Goal: Find specific page/section: Find specific page/section

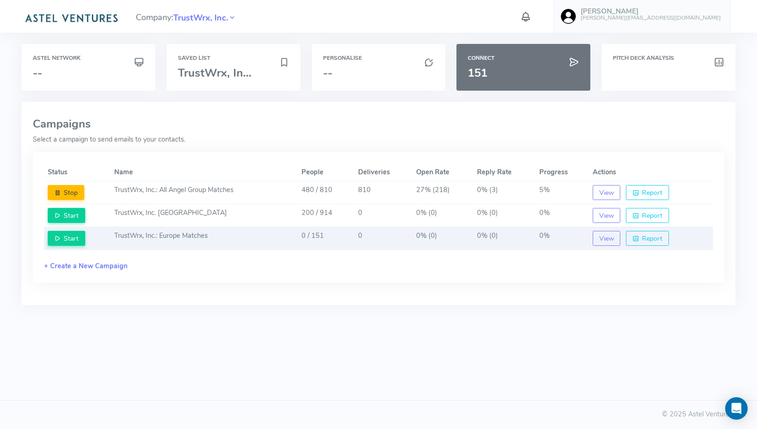
click at [206, 234] on td "TrustWrx, Inc.: Europe Matches" at bounding box center [203, 238] width 187 height 23
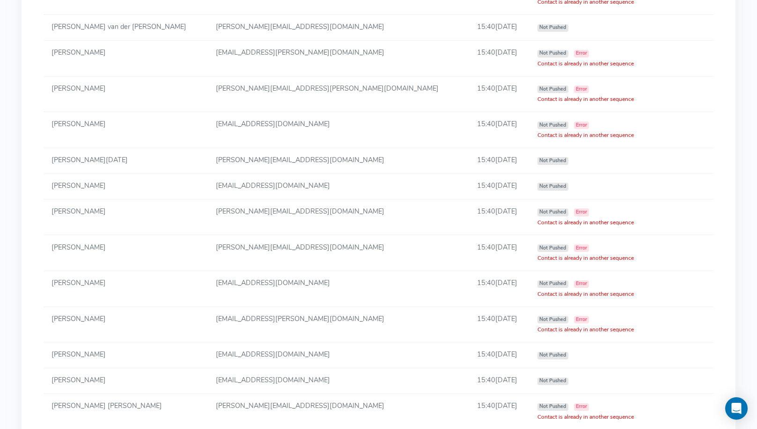
scroll to position [1901, 0]
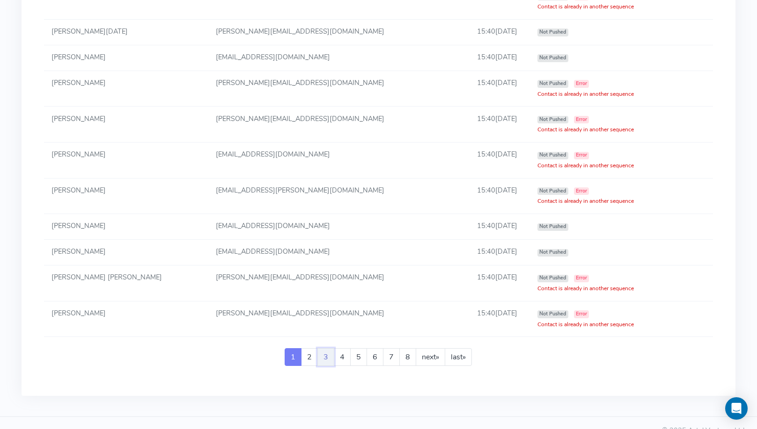
click at [322, 349] on link "3" at bounding box center [325, 358] width 17 height 18
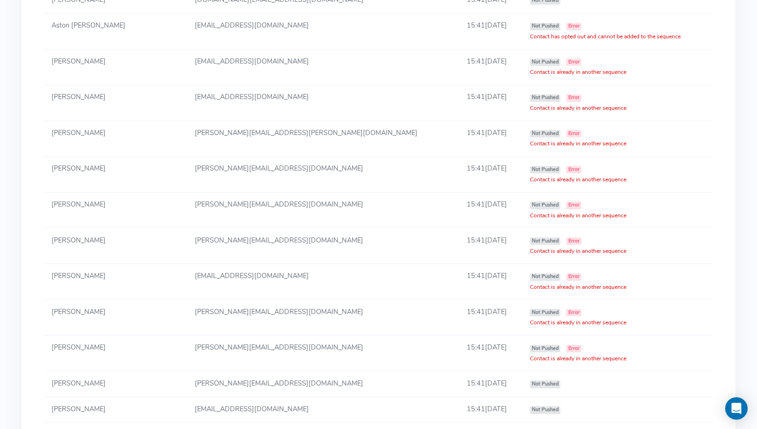
scroll to position [1962, 0]
